Goal: Information Seeking & Learning: Learn about a topic

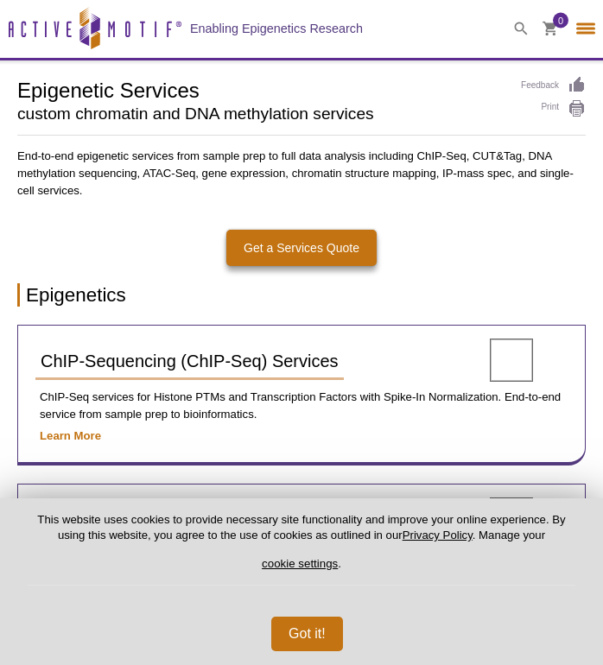
select select "[GEOGRAPHIC_DATA]"
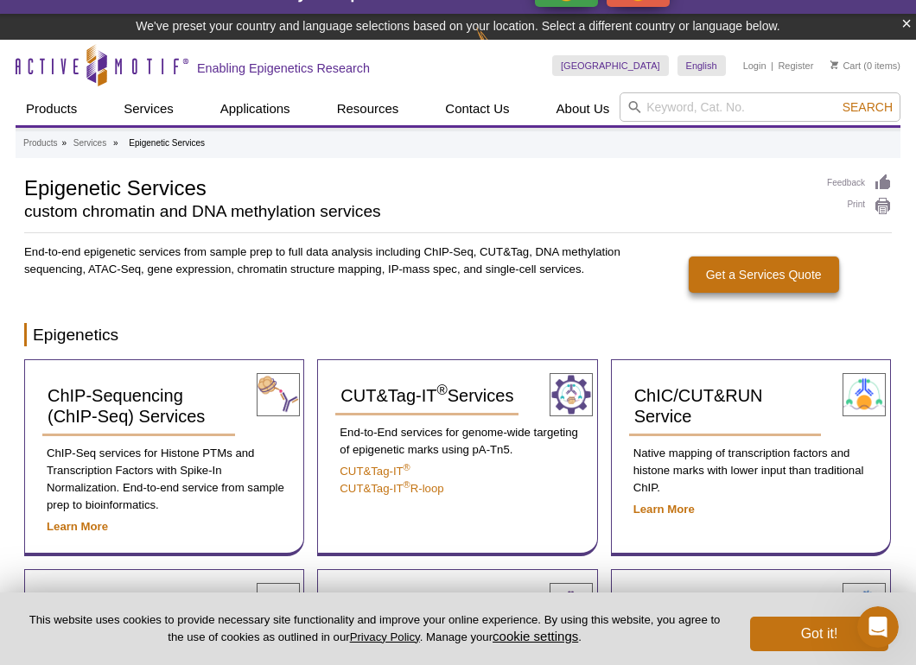
scroll to position [31, 0]
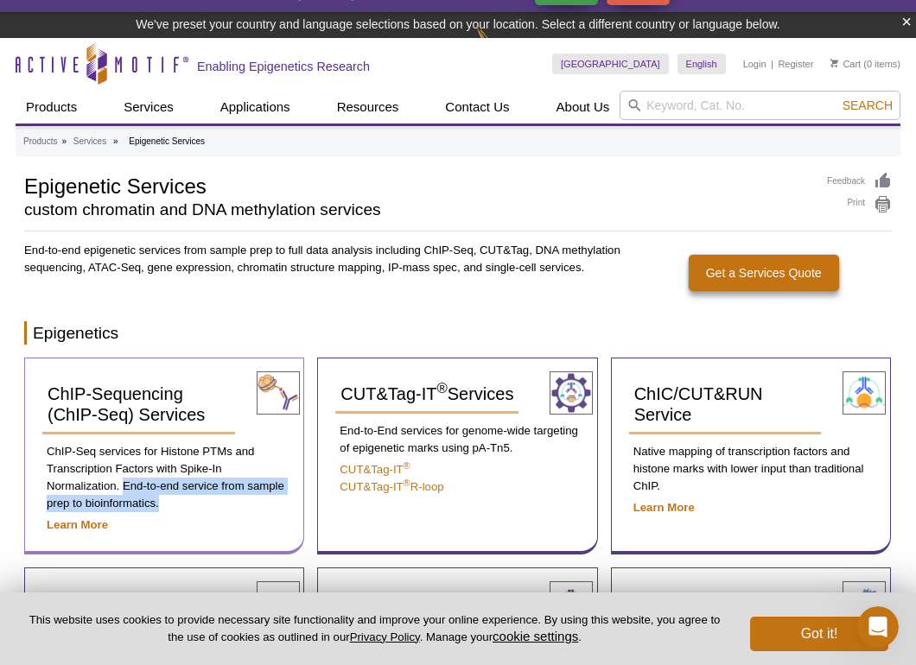
drag, startPoint x: 124, startPoint y: 489, endPoint x: 177, endPoint y: 499, distance: 54.6
click at [178, 500] on p "ChIP-Seq services for Histone PTMs and Transcription Factors with Spike-In Norm…" at bounding box center [164, 477] width 244 height 69
click at [177, 499] on p "ChIP-Seq services for Histone PTMs and Transcription Factors with Spike-In Norm…" at bounding box center [164, 477] width 244 height 69
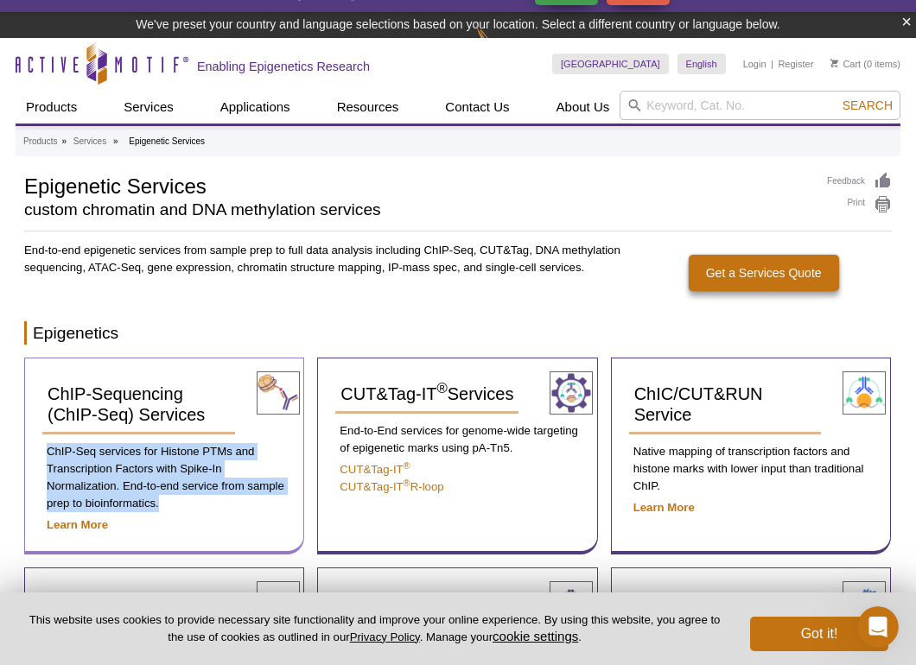
click at [177, 499] on p "ChIP-Seq services for Histone PTMs and Transcription Factors with Spike-In Norm…" at bounding box center [164, 477] width 244 height 69
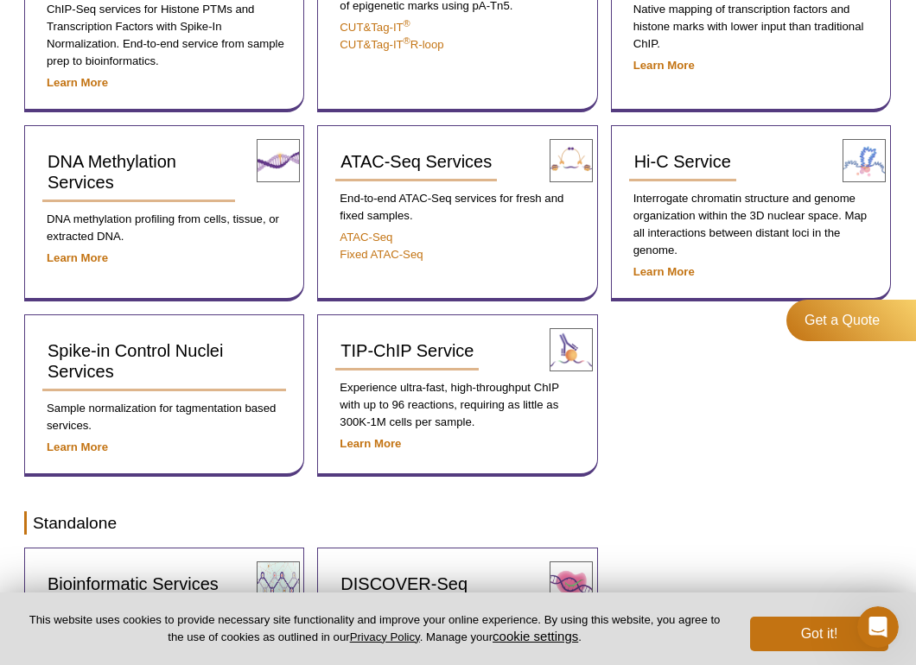
scroll to position [487, 0]
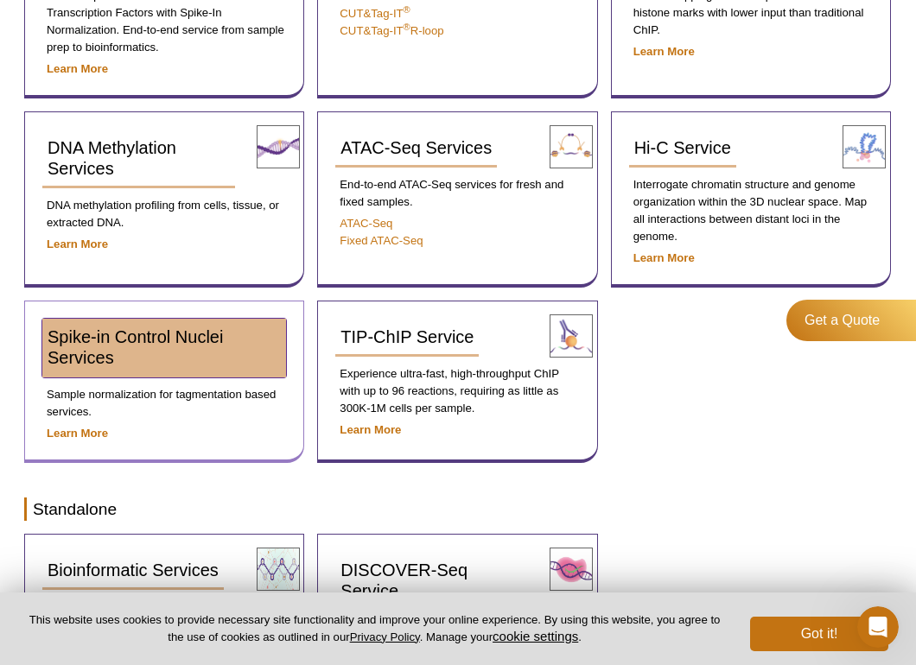
click at [130, 340] on span "Spike-in Control Nuclei Services" at bounding box center [135, 347] width 175 height 40
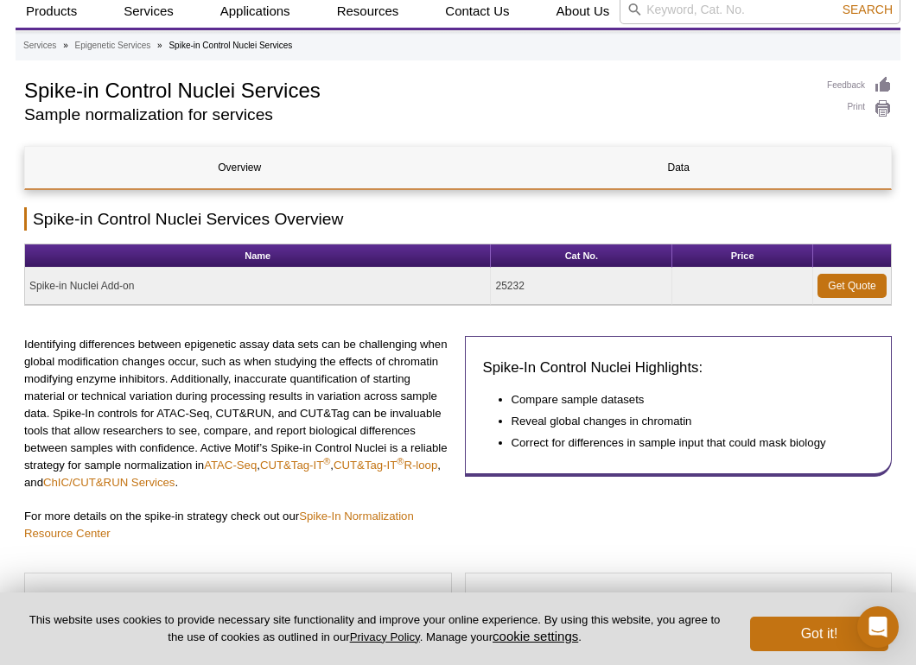
scroll to position [53, 0]
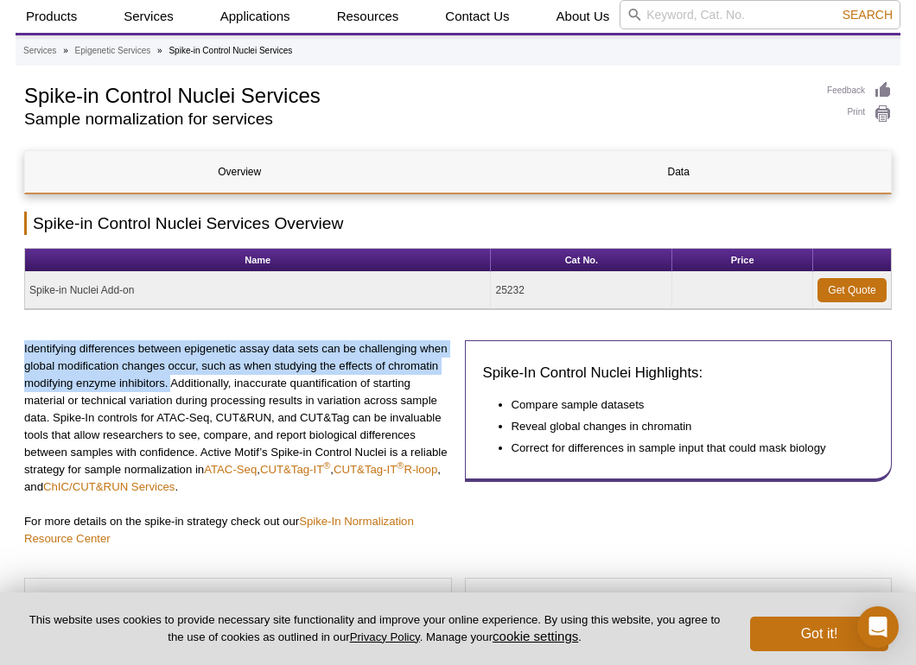
drag, startPoint x: 22, startPoint y: 349, endPoint x: 169, endPoint y: 384, distance: 151.7
click at [169, 384] on p "Identifying differences between epigenetic assay data sets can be challenging w…" at bounding box center [238, 418] width 428 height 156
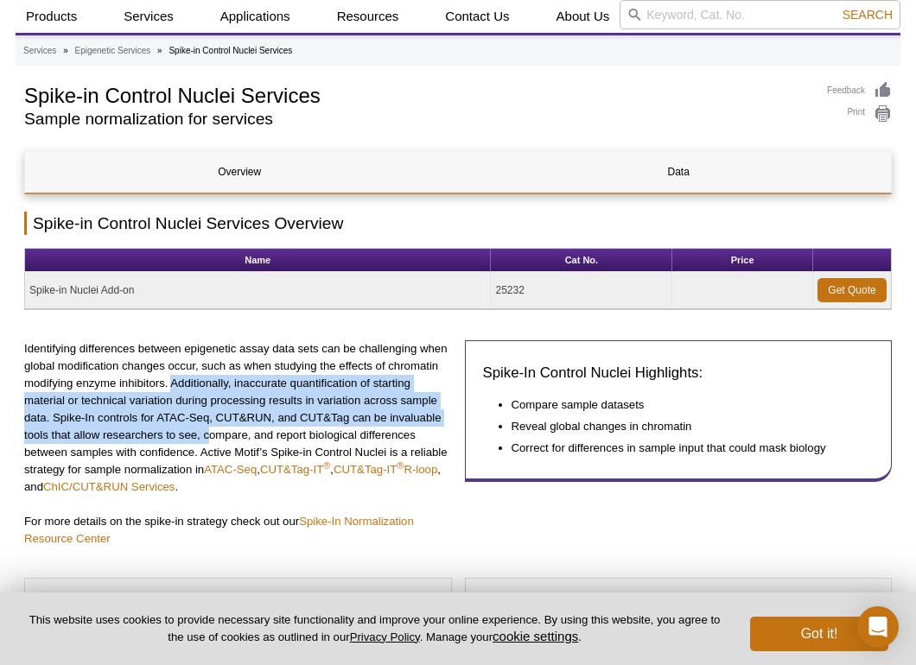
drag, startPoint x: 171, startPoint y: 384, endPoint x: 207, endPoint y: 428, distance: 56.5
click at [207, 428] on p "Identifying differences between epigenetic assay data sets can be challenging w…" at bounding box center [238, 418] width 428 height 156
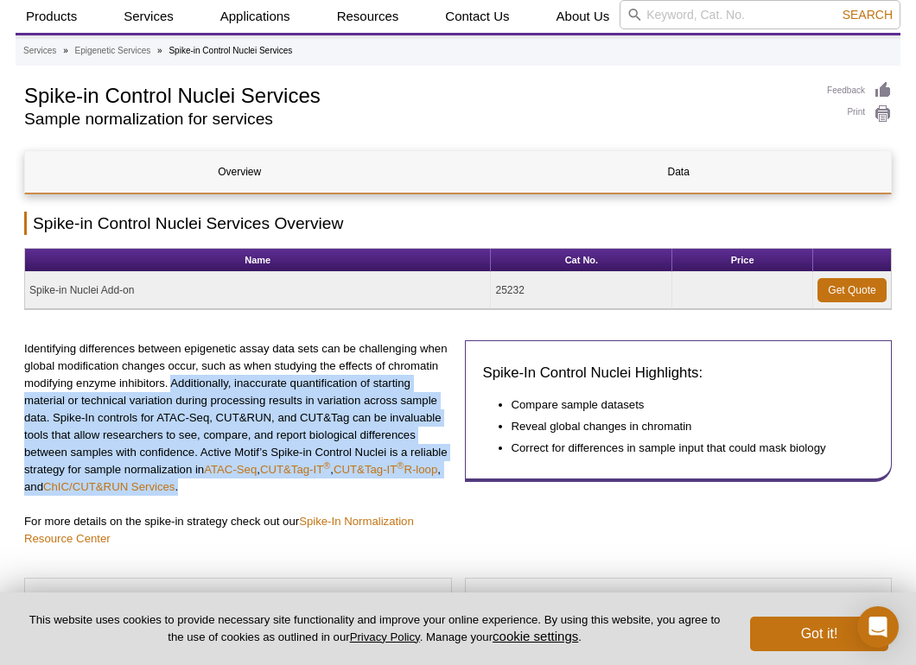
drag, startPoint x: 171, startPoint y: 387, endPoint x: 219, endPoint y: 495, distance: 118.0
click at [219, 495] on p "Identifying differences between epigenetic assay data sets can be challenging w…" at bounding box center [238, 418] width 428 height 156
click at [219, 494] on p "Identifying differences between epigenetic assay data sets can be challenging w…" at bounding box center [238, 418] width 428 height 156
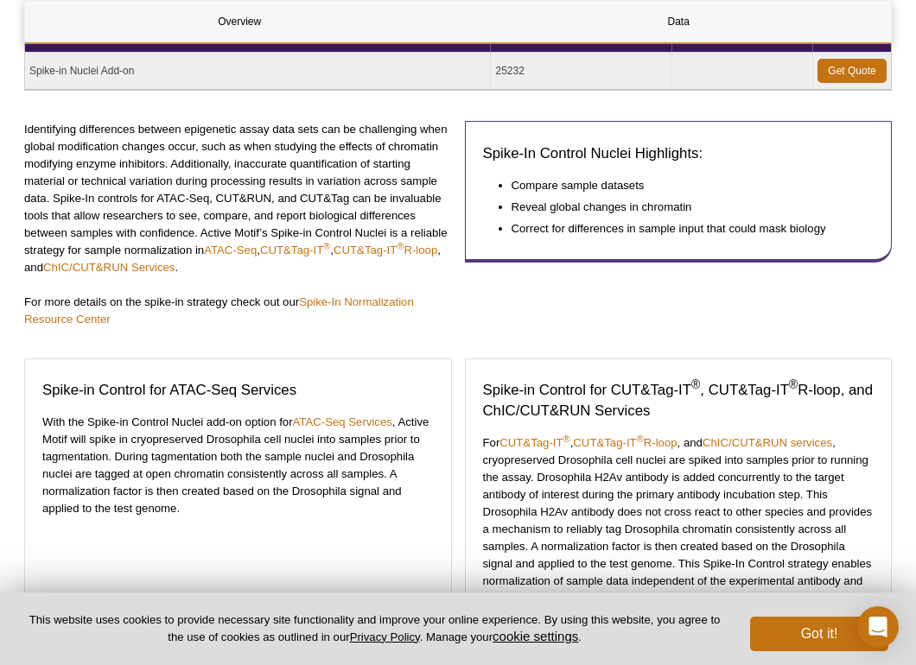
scroll to position [273, 0]
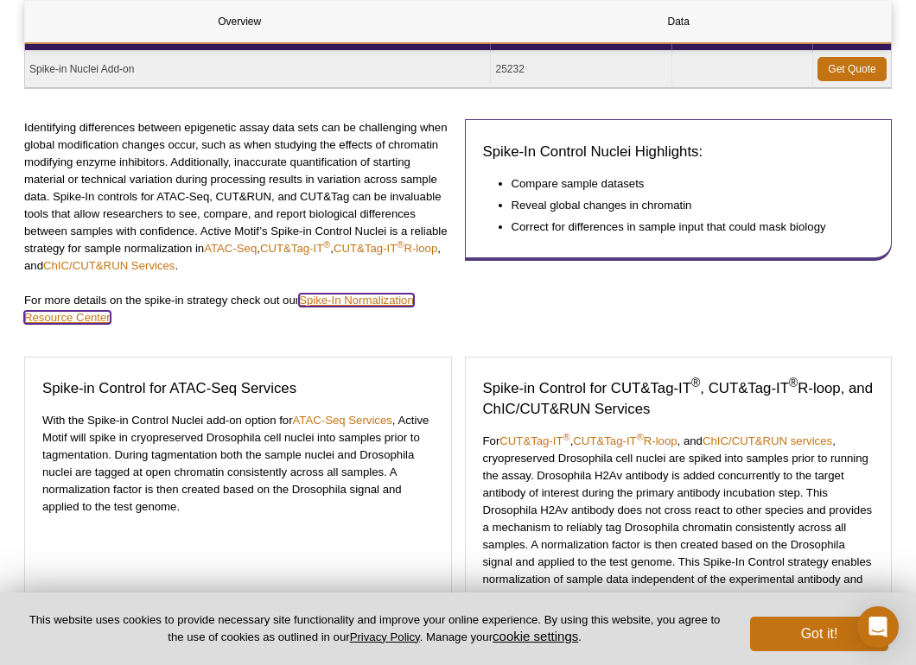
click at [337, 302] on link "Spike-In Normalization Resource Center" at bounding box center [219, 309] width 390 height 30
